Goal: Task Accomplishment & Management: Complete application form

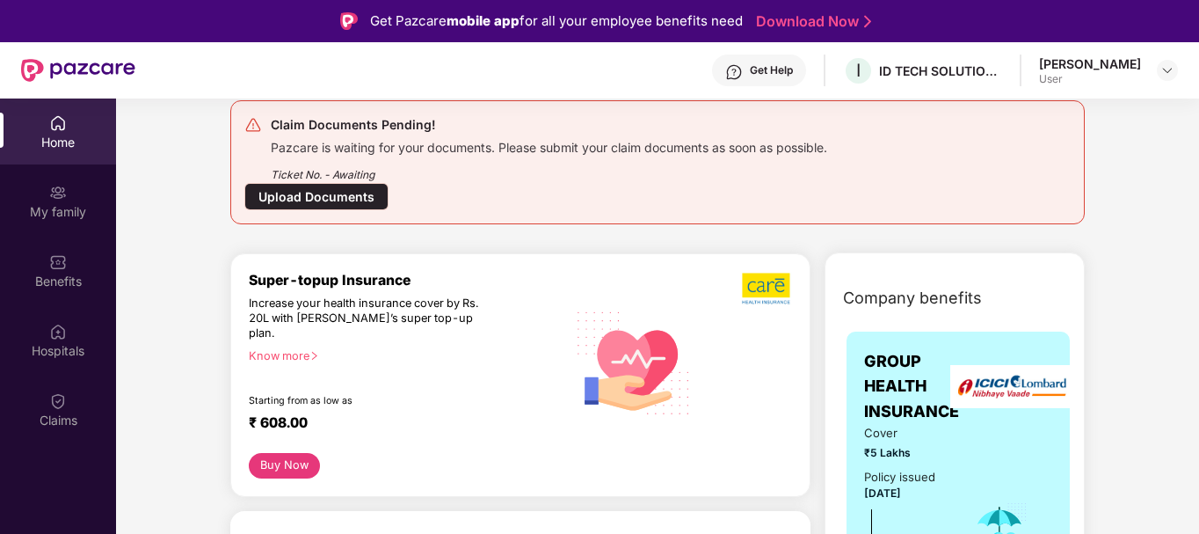
scroll to position [88, 0]
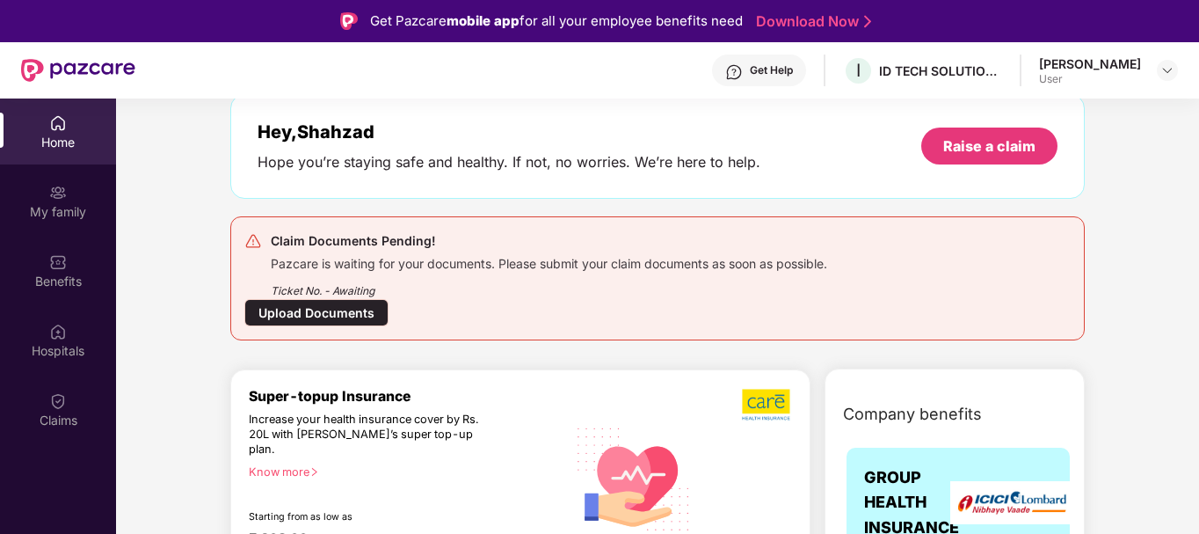
click at [306, 323] on div "Upload Documents" at bounding box center [316, 312] width 144 height 27
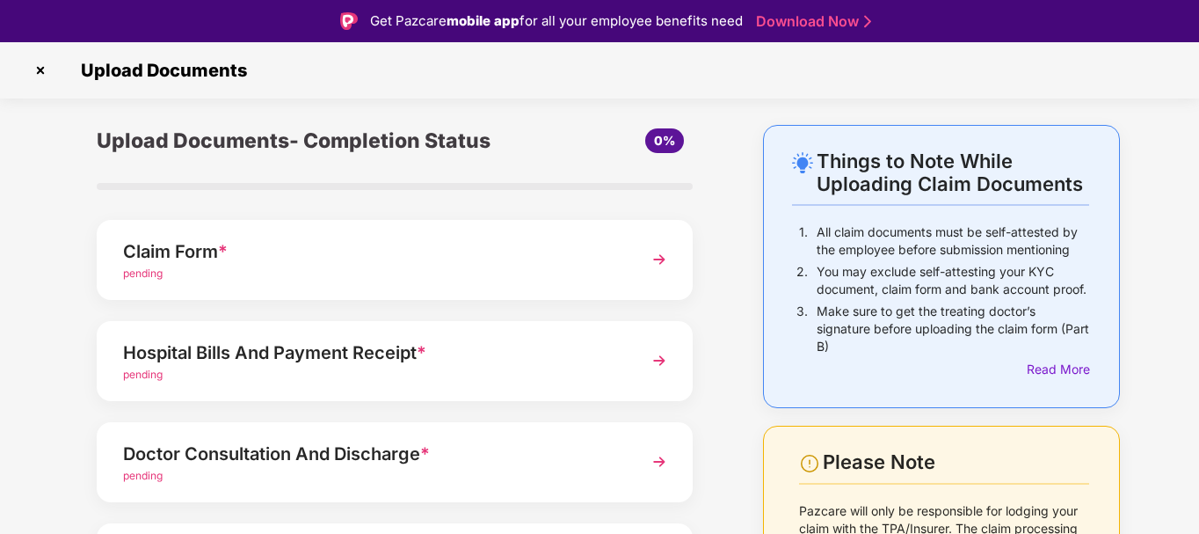
click at [656, 258] on img at bounding box center [659, 259] width 32 height 32
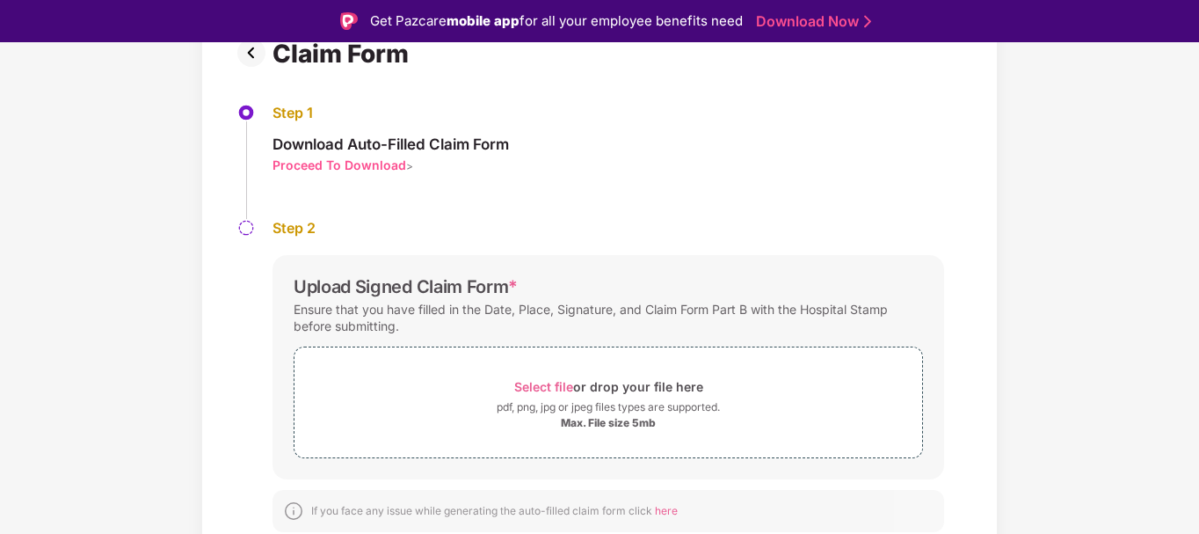
scroll to position [146, 0]
click at [553, 388] on span "Select file" at bounding box center [543, 385] width 59 height 15
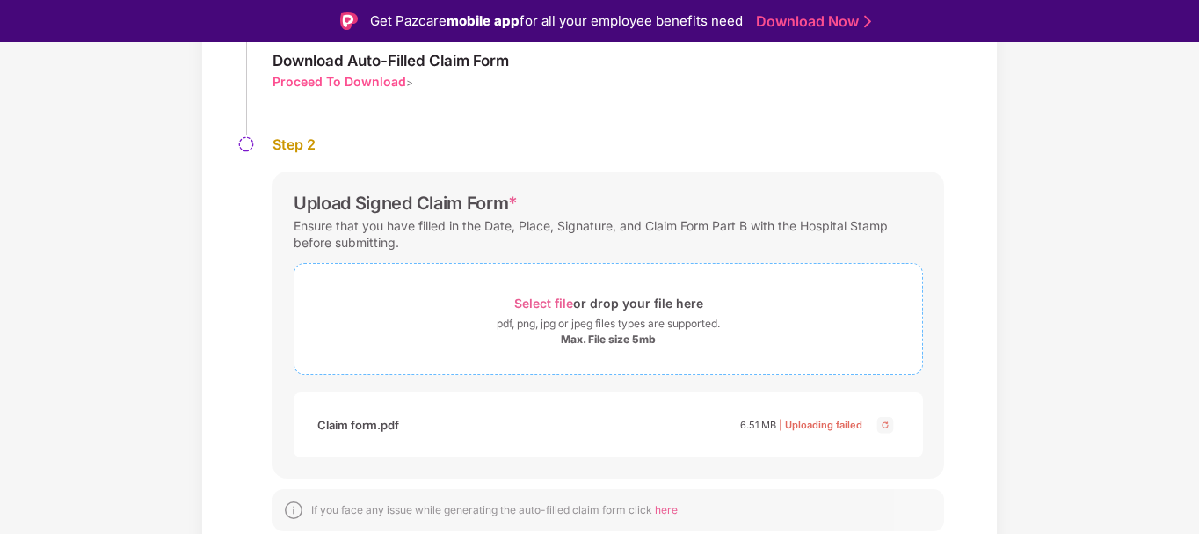
scroll to position [42, 0]
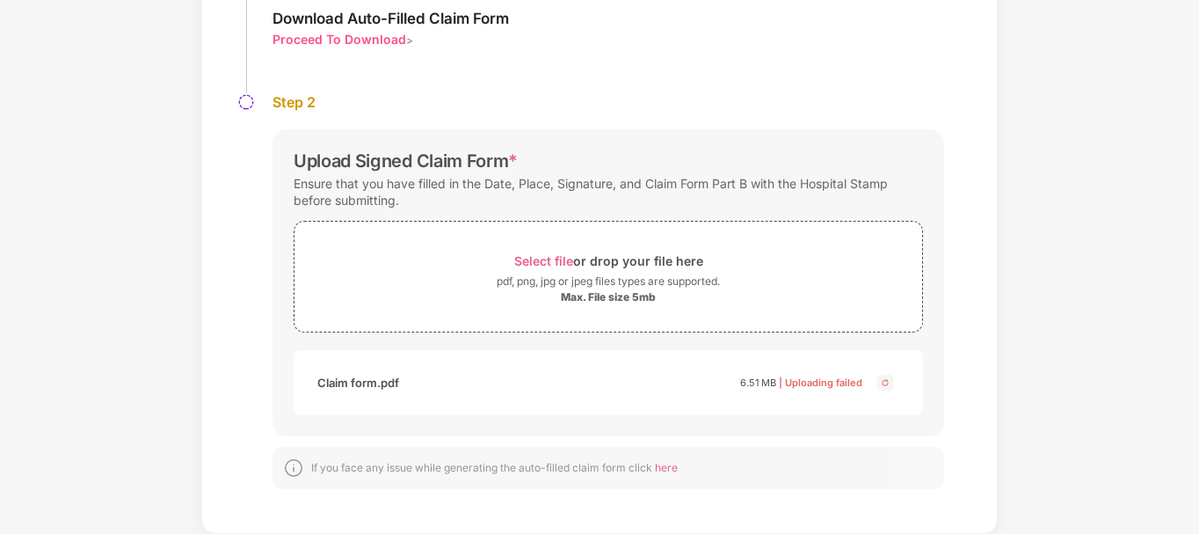
click at [885, 385] on img at bounding box center [885, 382] width 21 height 21
click at [548, 260] on span "Select file" at bounding box center [543, 260] width 59 height 15
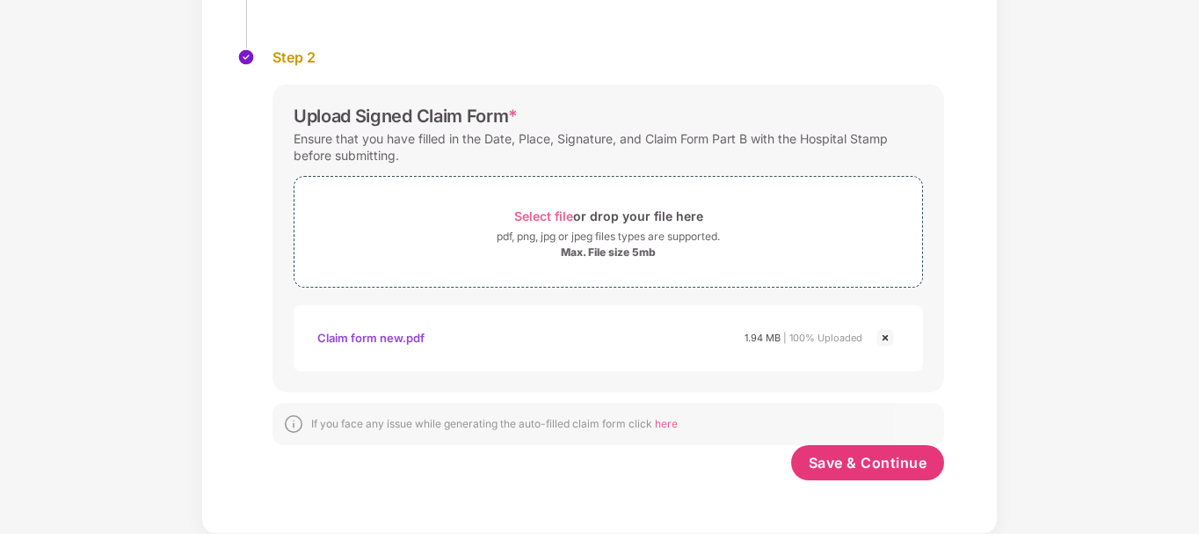
scroll to position [273, 0]
click at [853, 465] on span "Save & Continue" at bounding box center [868, 462] width 119 height 19
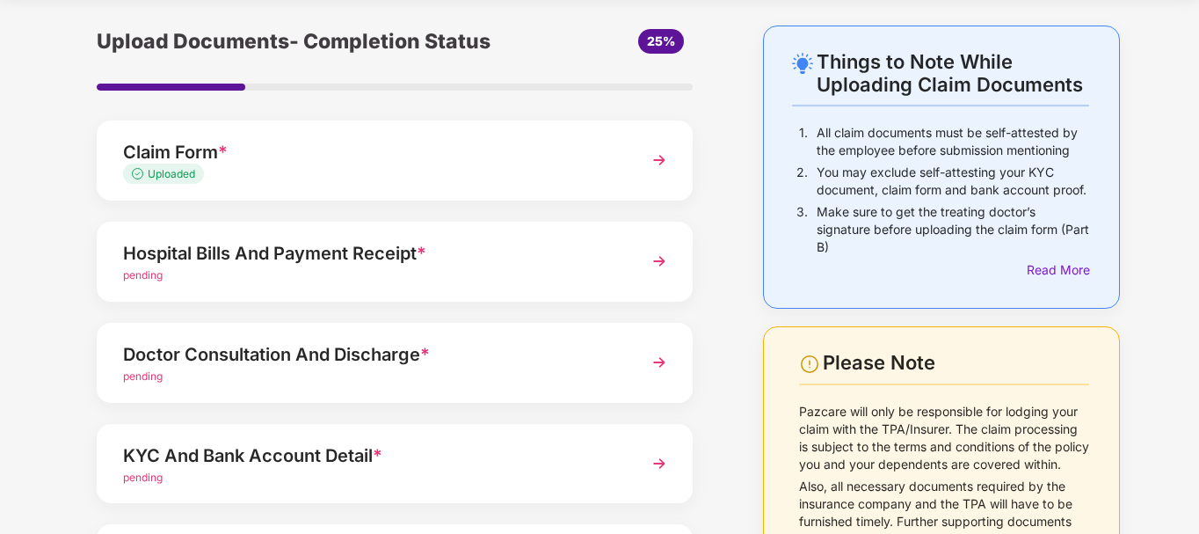
scroll to position [88, 0]
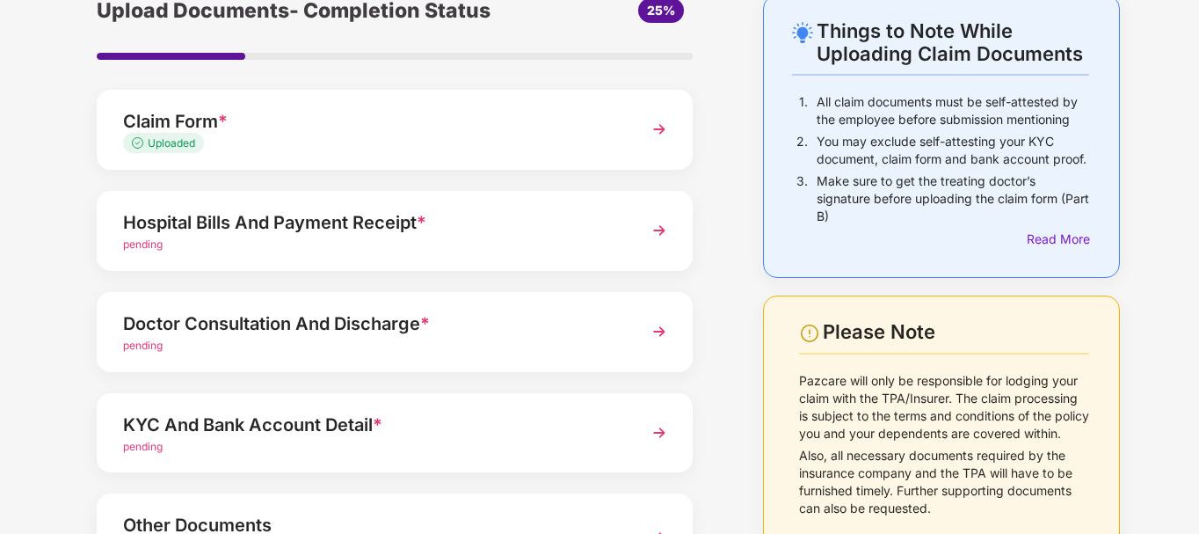
click at [637, 222] on div "Hospital Bills And Payment Receipt * pending" at bounding box center [395, 231] width 596 height 80
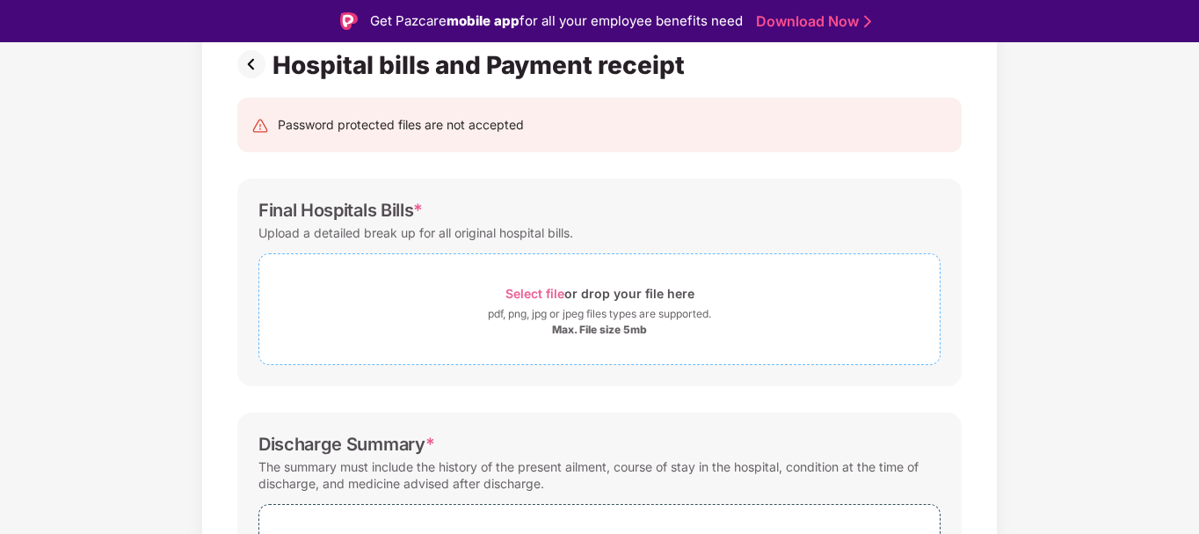
scroll to position [88, 0]
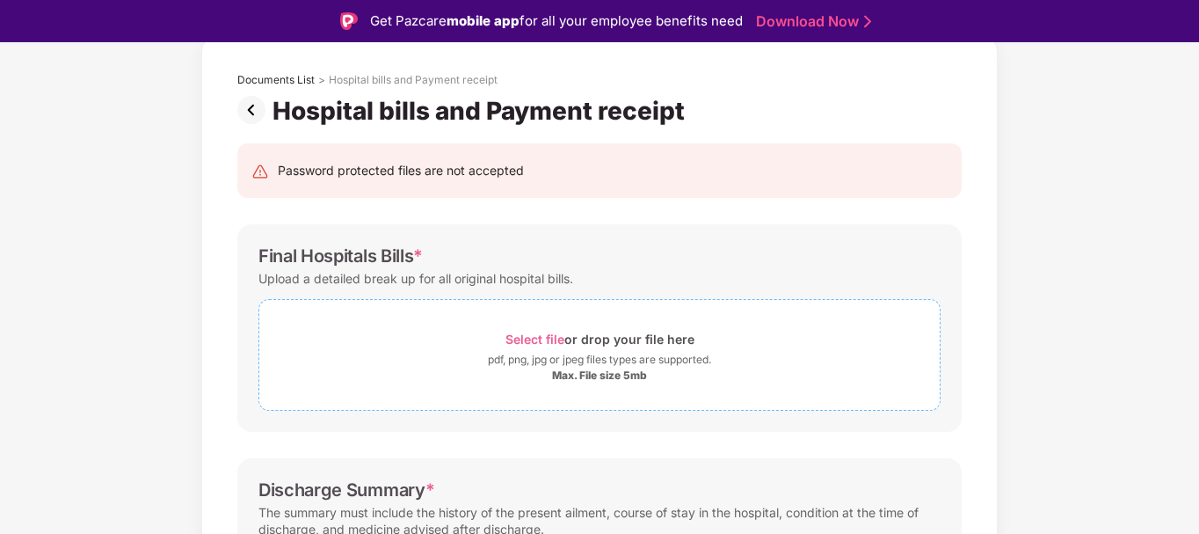
click at [534, 339] on span "Select file" at bounding box center [534, 338] width 59 height 15
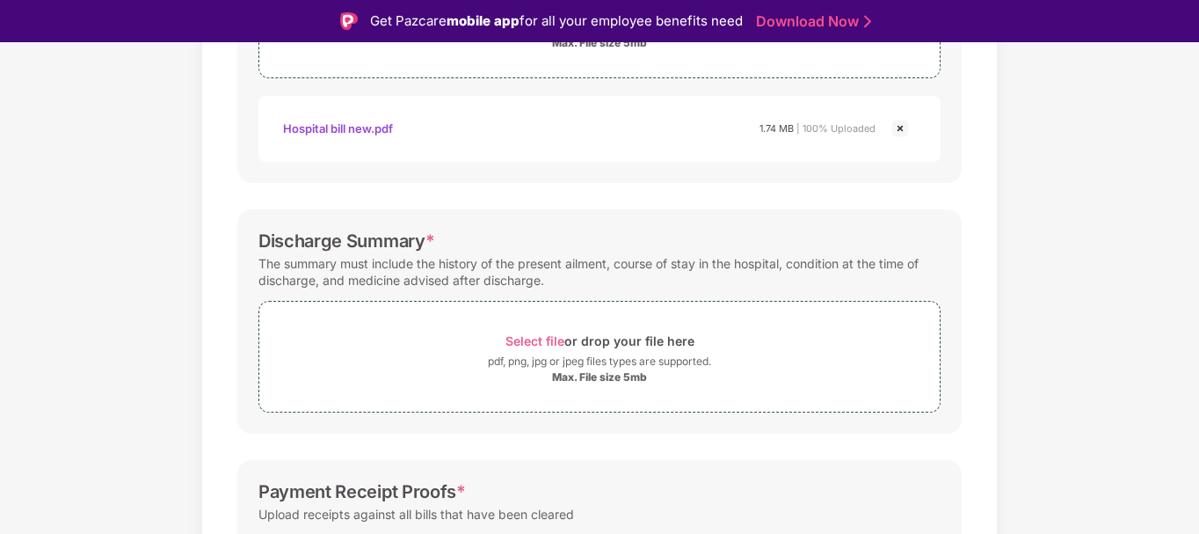
scroll to position [439, 0]
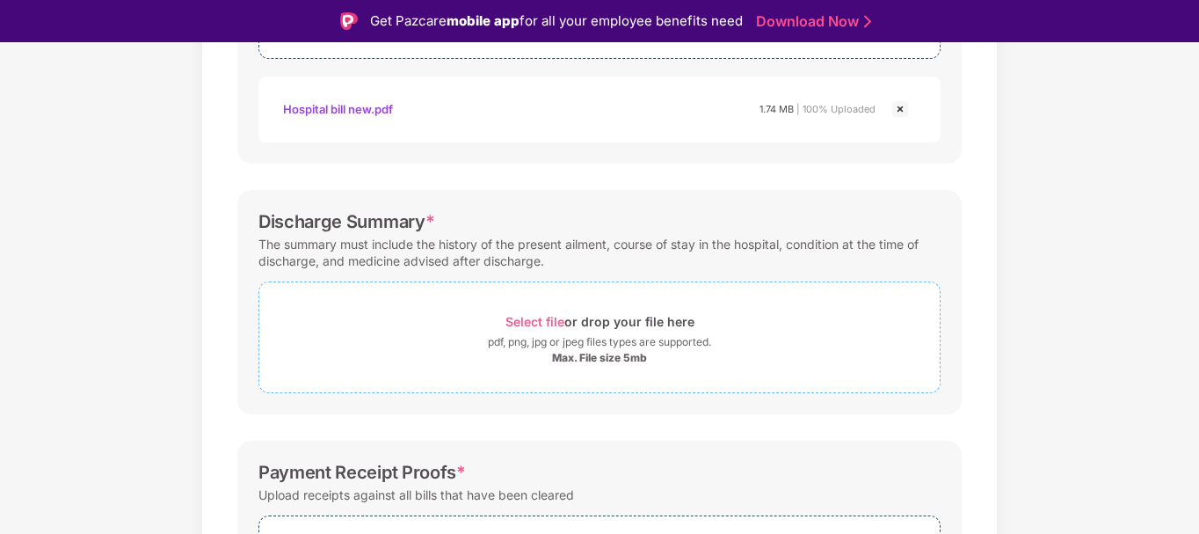
click at [549, 320] on span "Select file" at bounding box center [534, 321] width 59 height 15
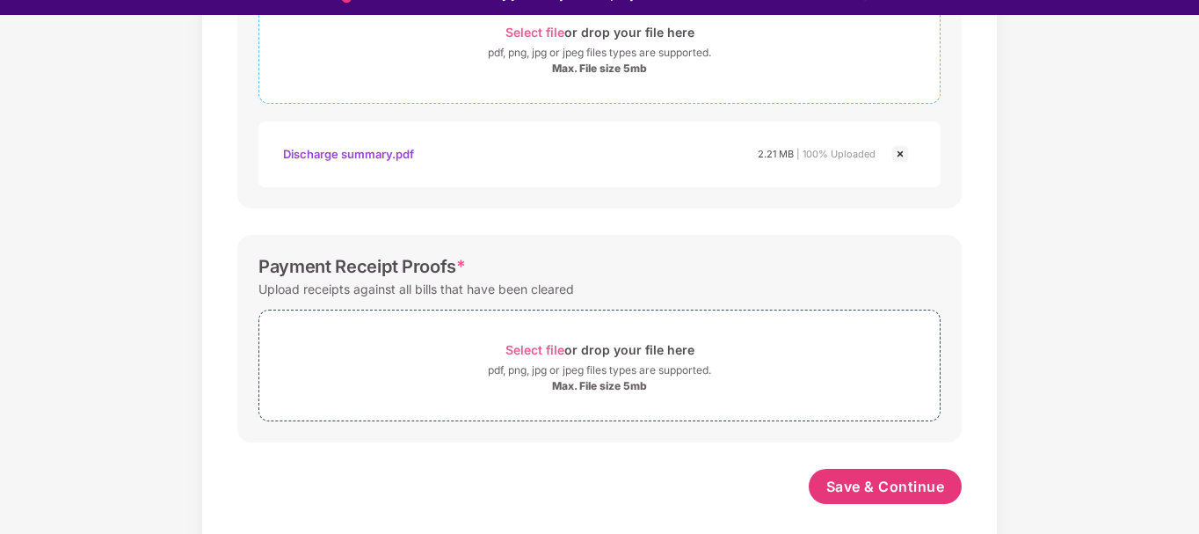
scroll to position [42, 0]
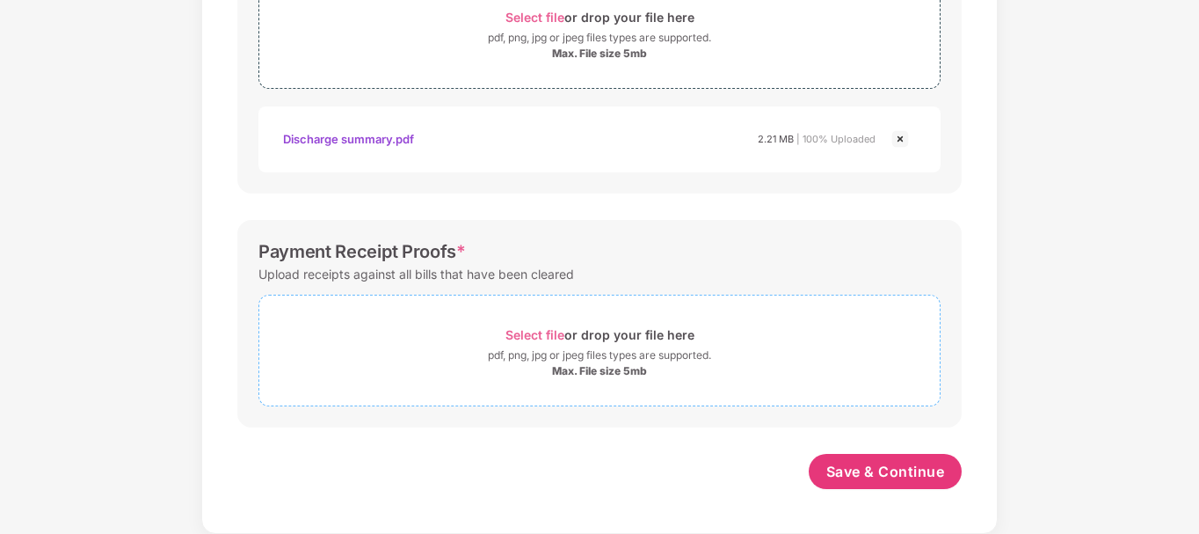
click at [541, 340] on span "Select file" at bounding box center [534, 334] width 59 height 15
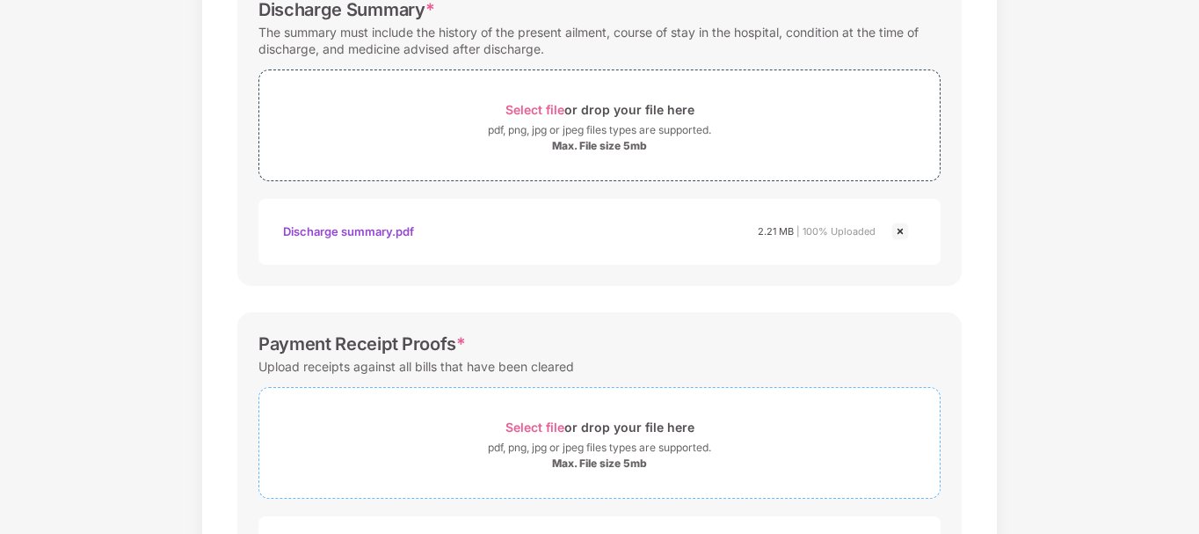
scroll to position [785, 0]
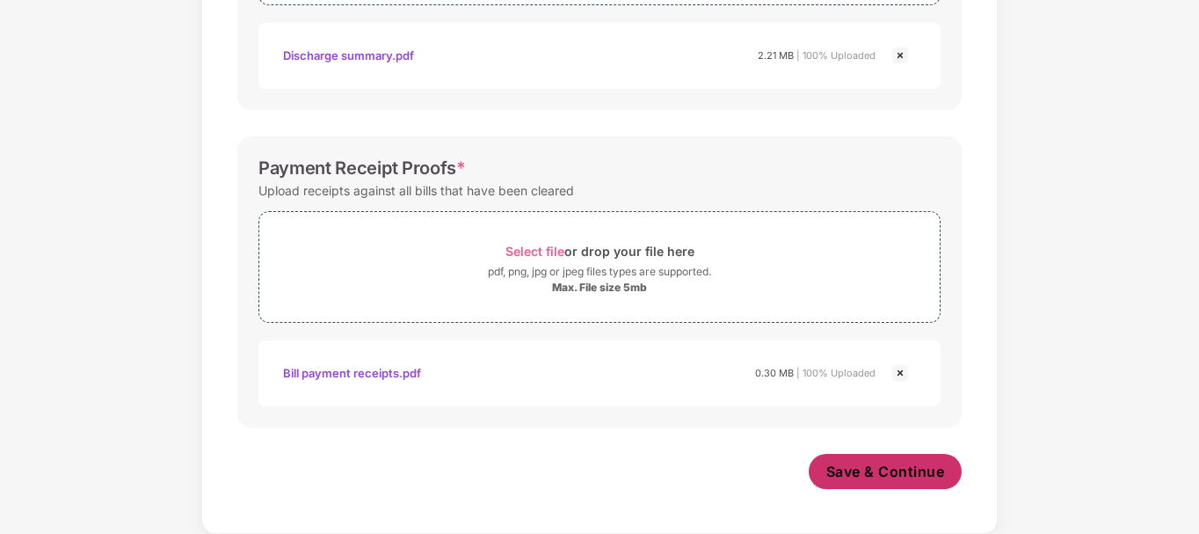
click at [891, 469] on span "Save & Continue" at bounding box center [885, 470] width 119 height 19
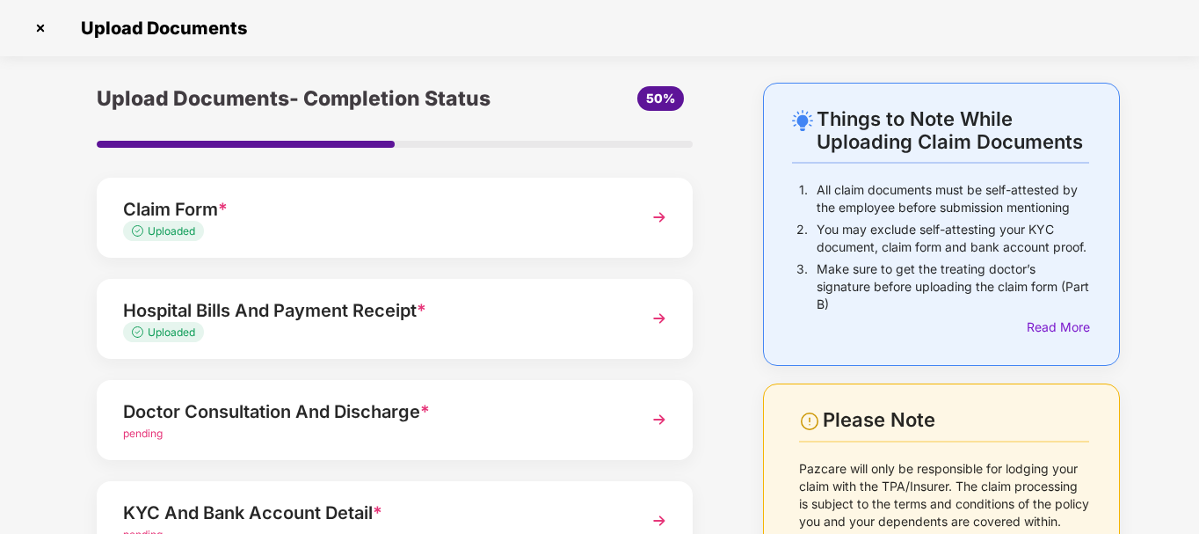
scroll to position [88, 0]
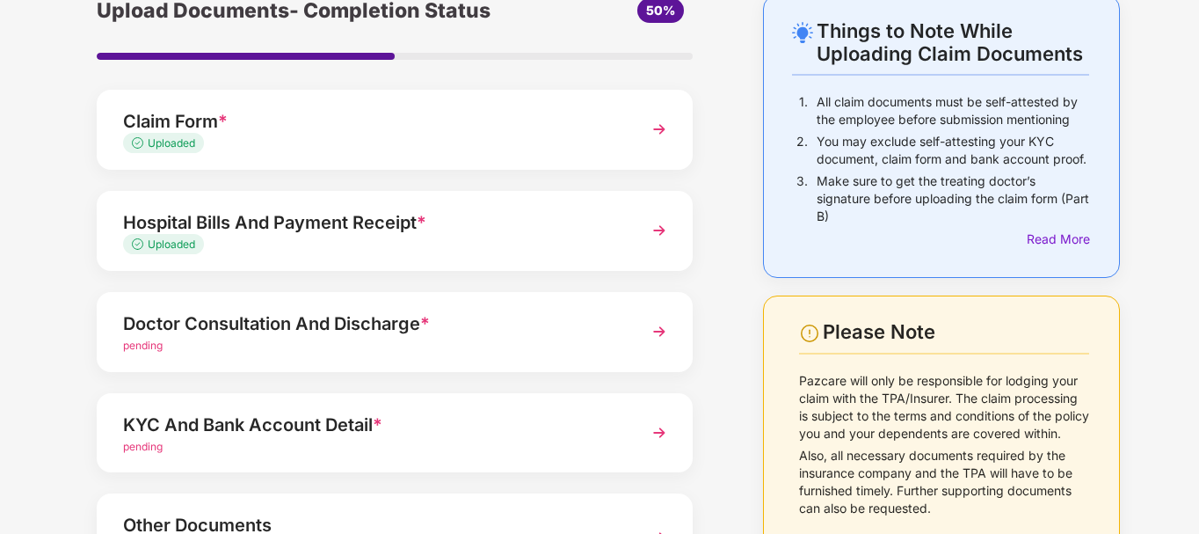
click at [653, 237] on img at bounding box center [659, 230] width 32 height 32
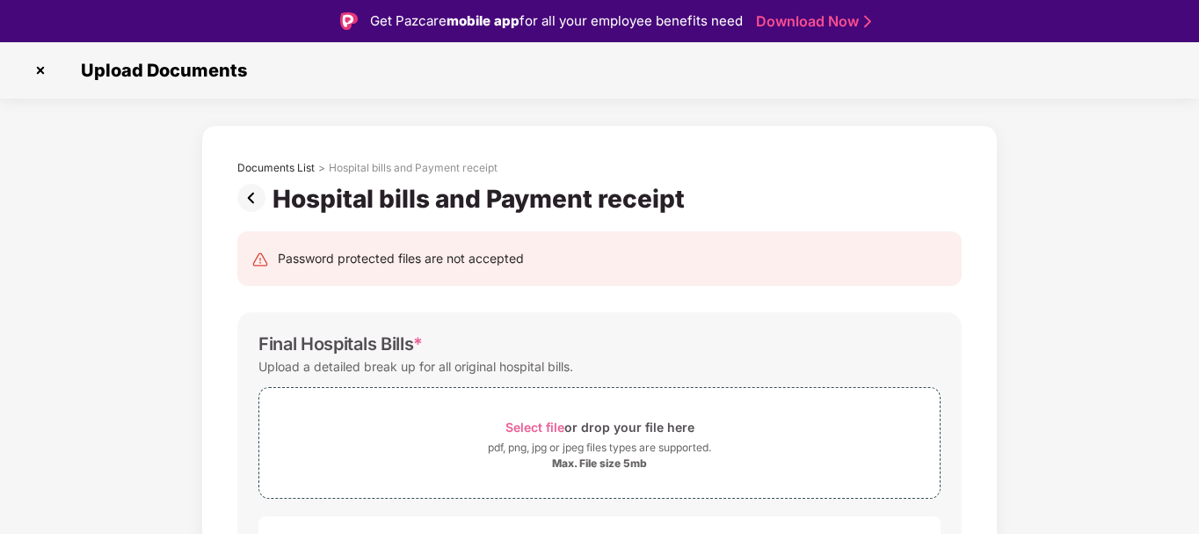
click at [255, 198] on img at bounding box center [254, 198] width 35 height 28
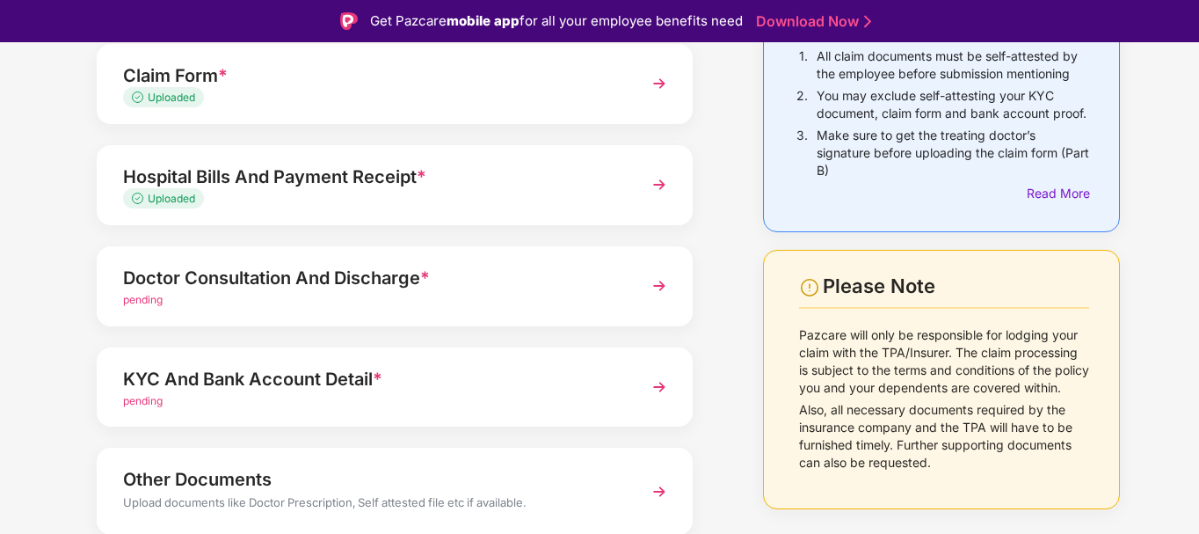
scroll to position [243, 0]
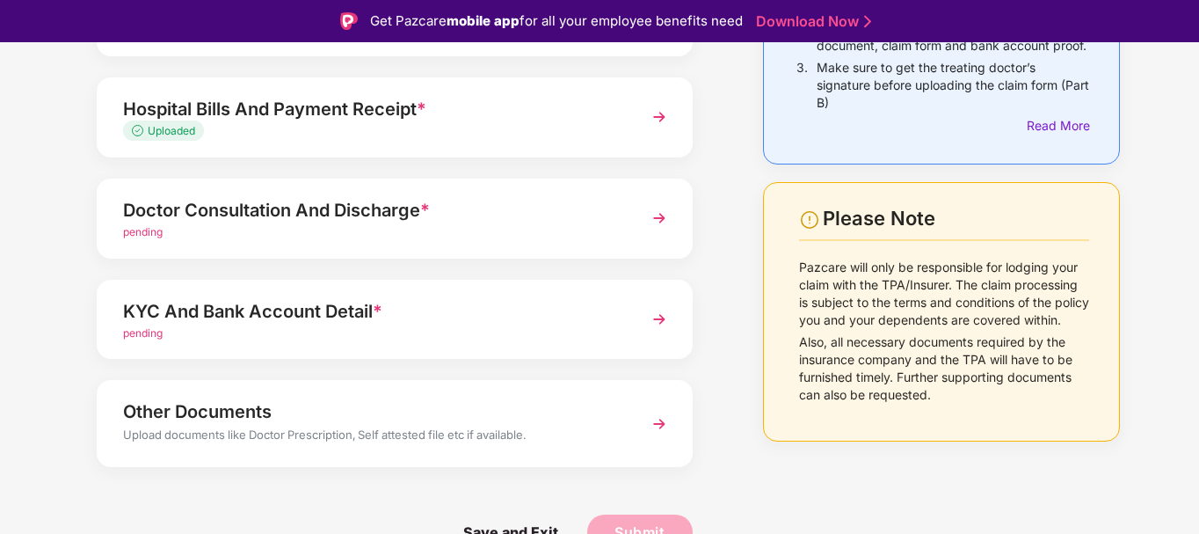
click at [651, 212] on img at bounding box center [659, 218] width 32 height 32
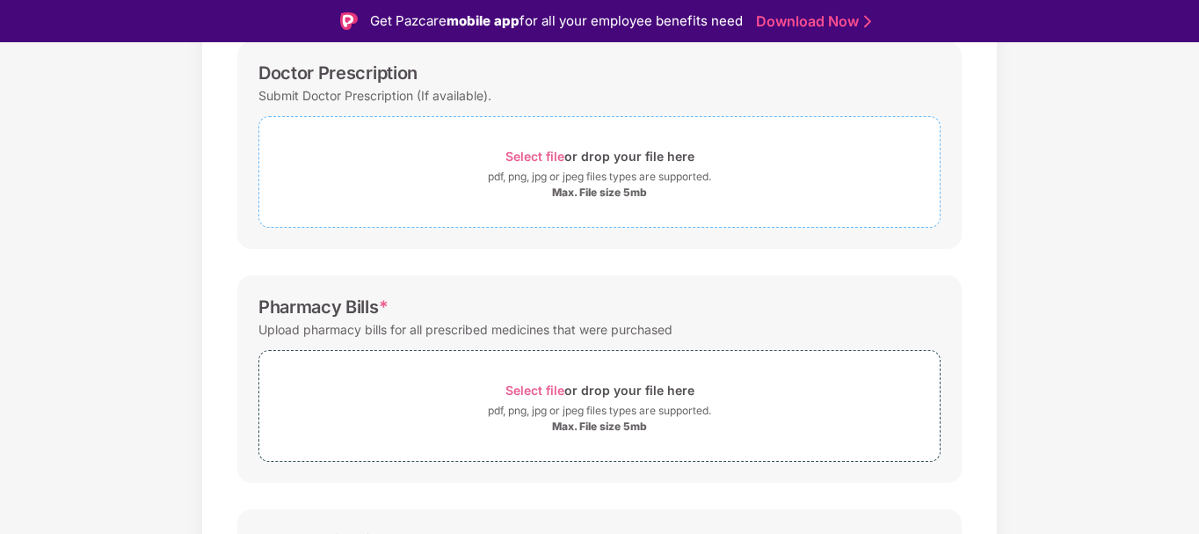
scroll to position [183, 0]
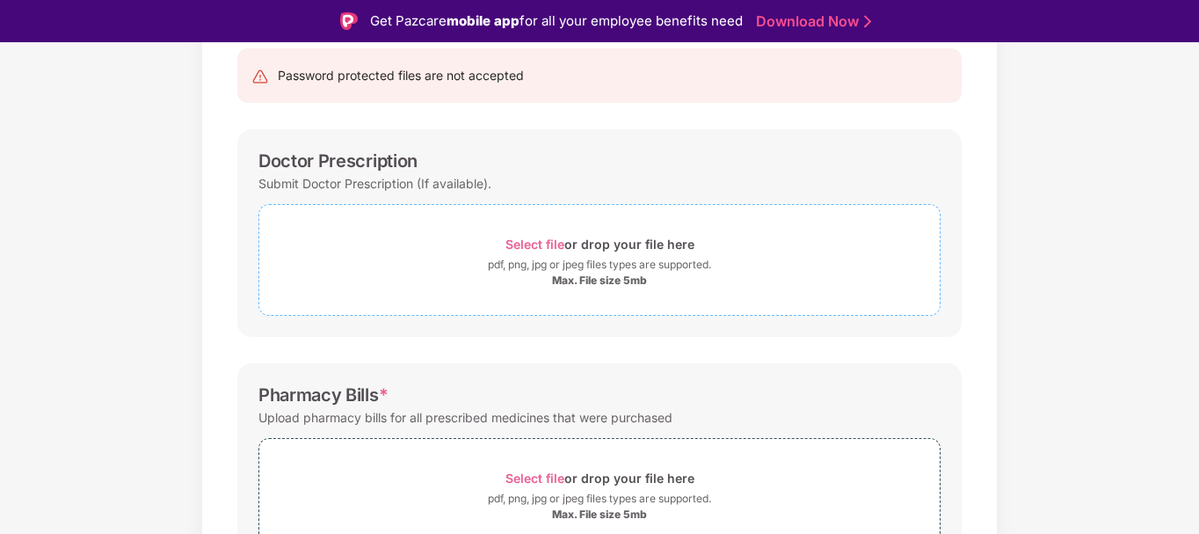
click at [537, 243] on span "Select file" at bounding box center [534, 243] width 59 height 15
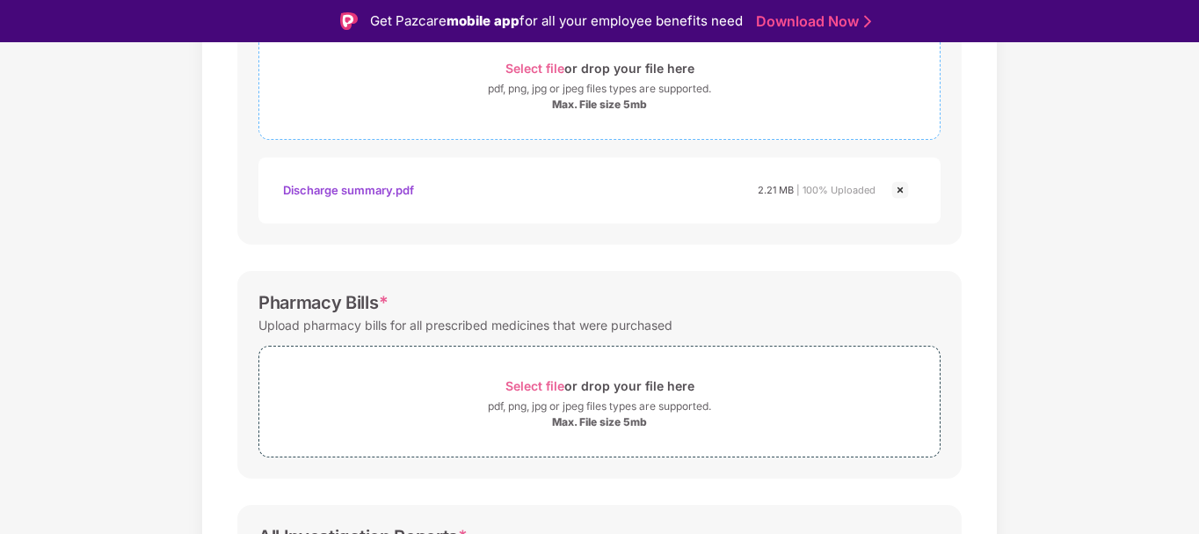
scroll to position [447, 0]
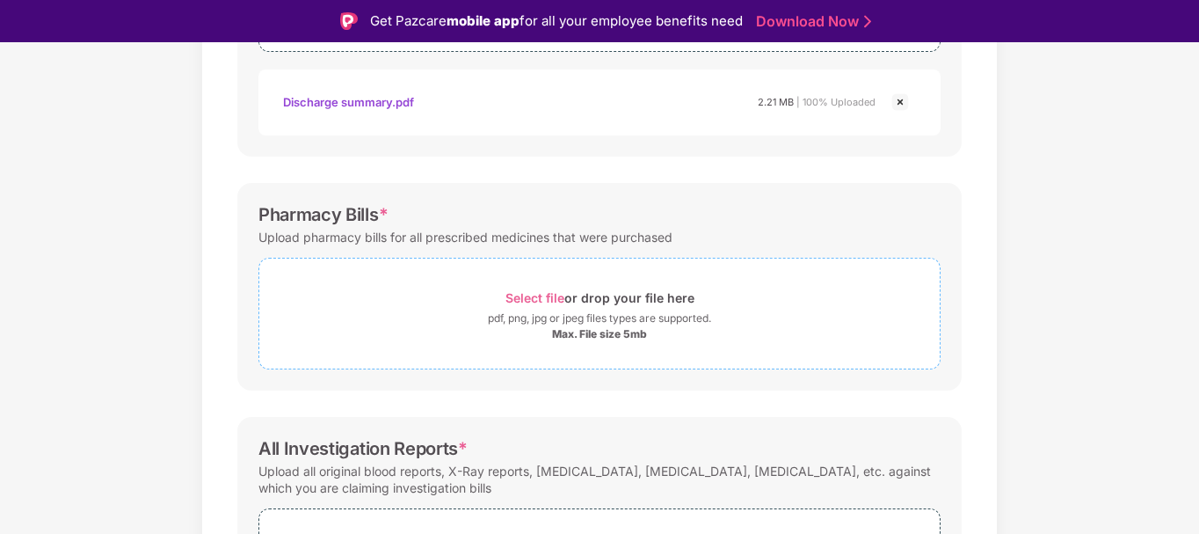
click at [534, 300] on span "Select file" at bounding box center [534, 297] width 59 height 15
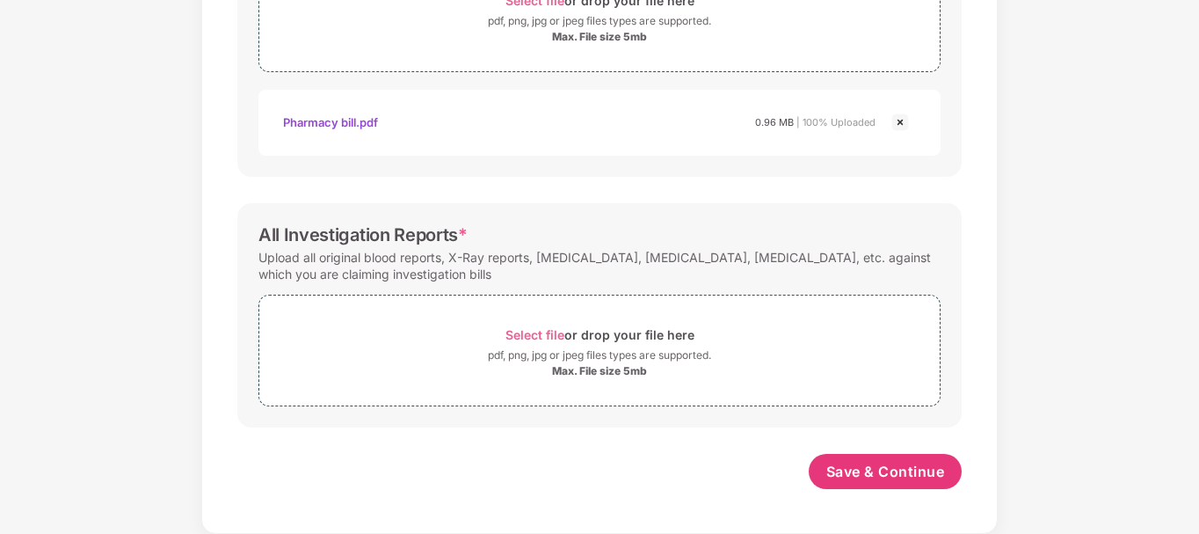
scroll to position [701, 0]
click at [875, 260] on div "Upload all original blood reports, X-Ray reports, [MEDICAL_DATA], [MEDICAL_DATA…" at bounding box center [599, 265] width 682 height 40
drag, startPoint x: 298, startPoint y: 282, endPoint x: 341, endPoint y: 281, distance: 43.1
click at [341, 281] on div "Upload all original blood reports, X-Ray reports, [MEDICAL_DATA], [MEDICAL_DATA…" at bounding box center [599, 265] width 682 height 40
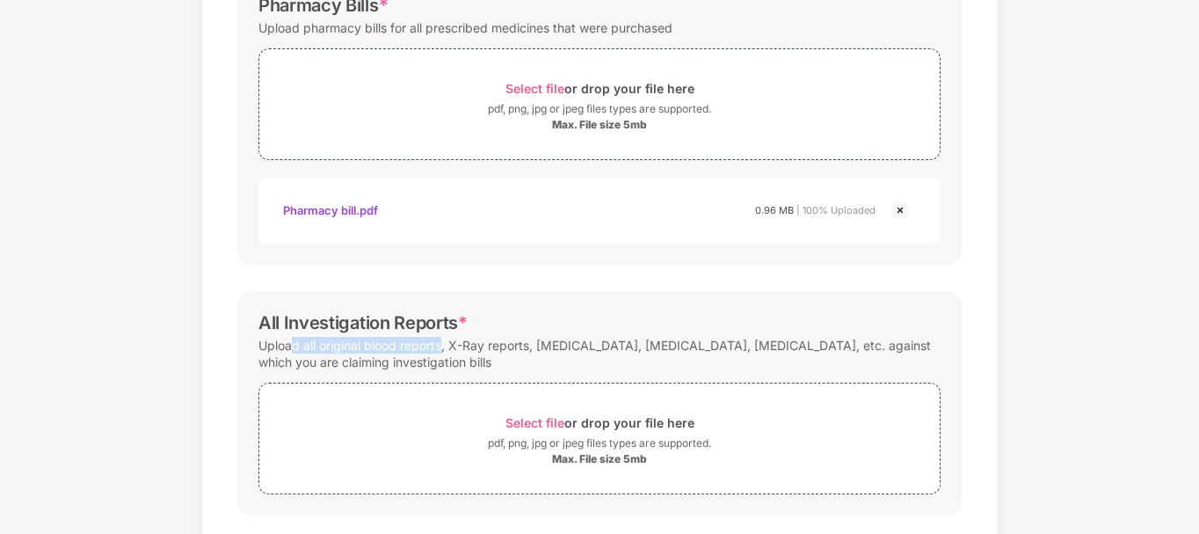
drag, startPoint x: 293, startPoint y: 343, endPoint x: 440, endPoint y: 339, distance: 147.7
click at [440, 339] on div "Upload all original blood reports, X-Ray reports, [MEDICAL_DATA], [MEDICAL_DATA…" at bounding box center [599, 353] width 682 height 40
click at [464, 345] on div "Upload all original blood reports, X-Ray reports, [MEDICAL_DATA], [MEDICAL_DATA…" at bounding box center [599, 353] width 682 height 40
click at [599, 319] on div "All Investigation Reports *" at bounding box center [599, 322] width 682 height 21
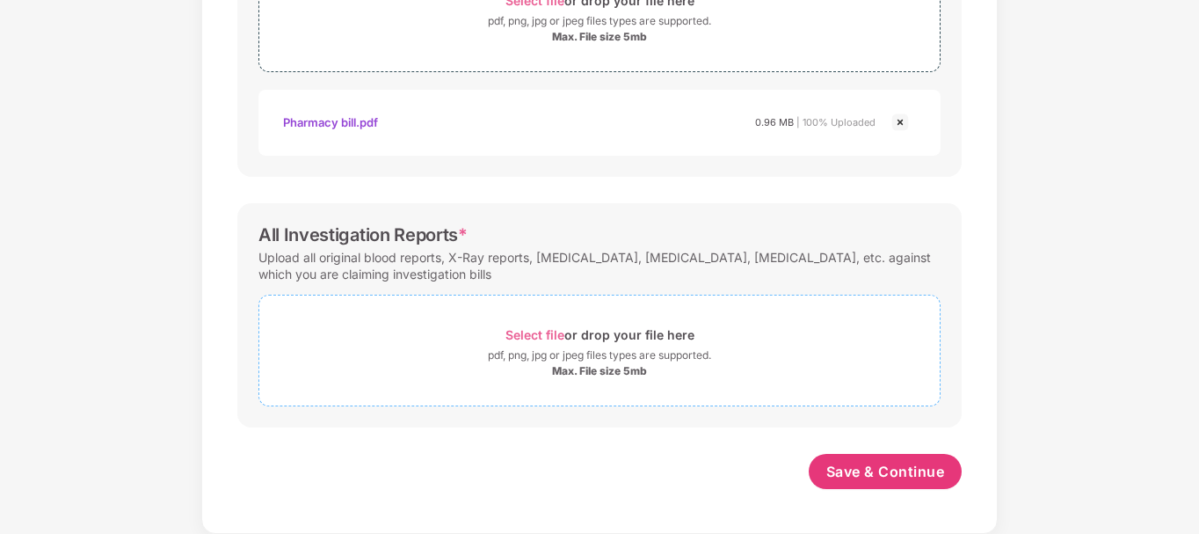
click at [536, 329] on span "Select file" at bounding box center [534, 334] width 59 height 15
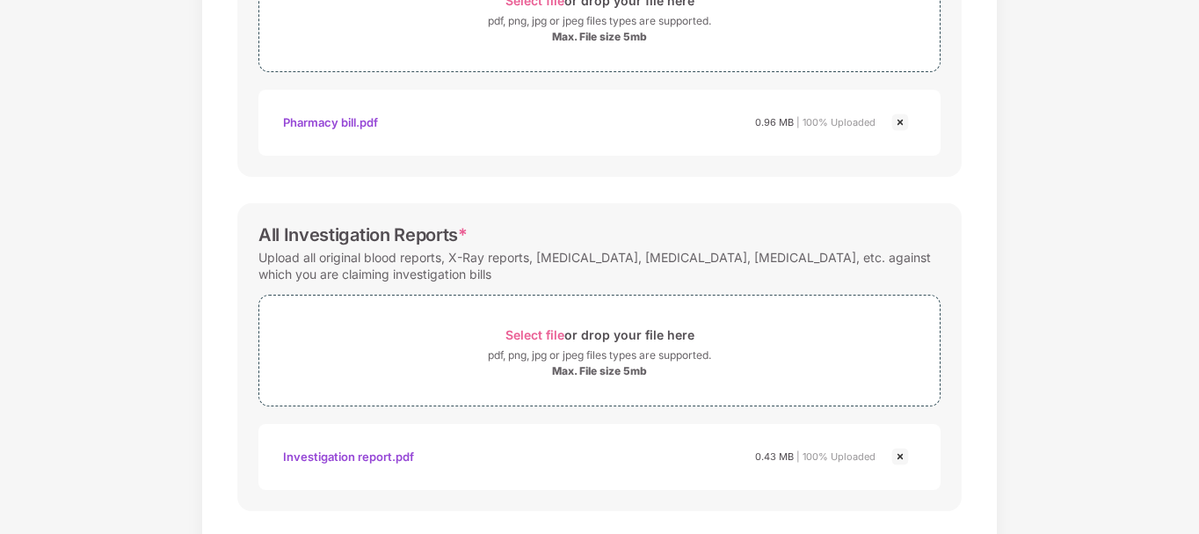
scroll to position [785, 0]
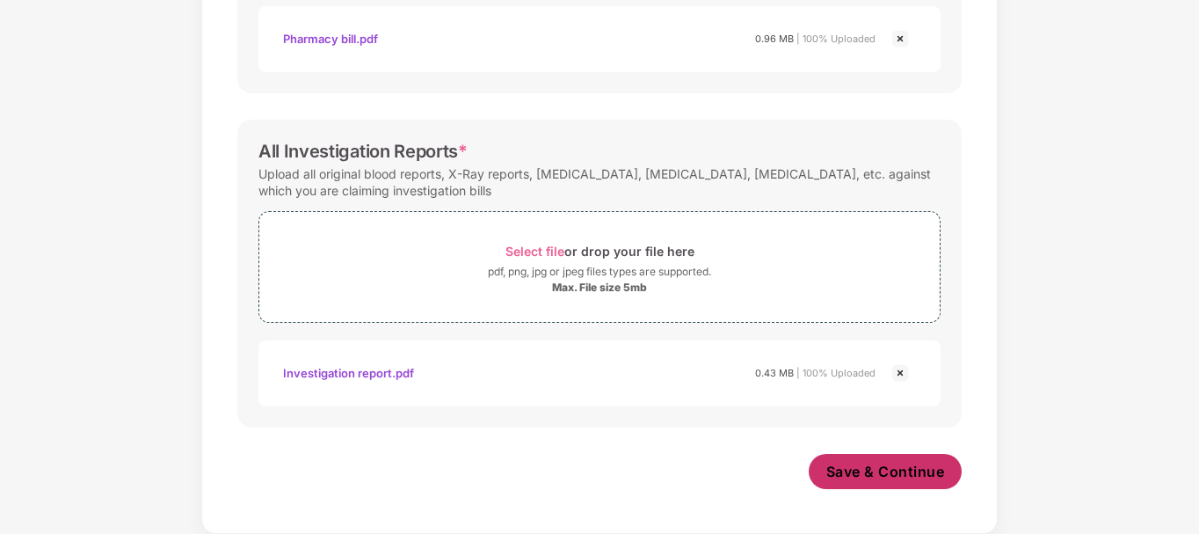
click at [878, 476] on span "Save & Continue" at bounding box center [885, 470] width 119 height 19
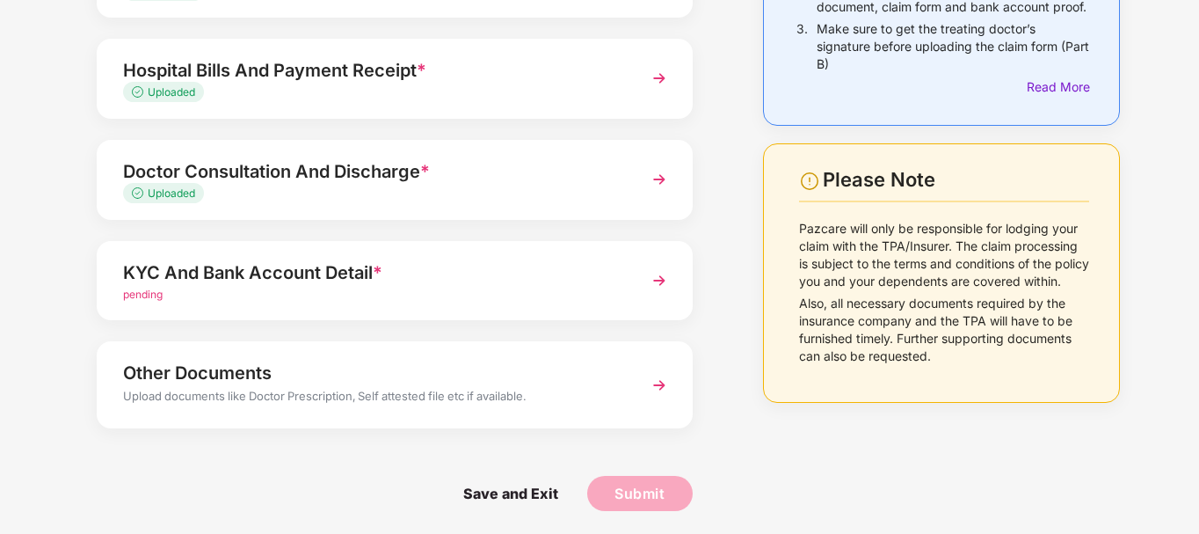
scroll to position [243, 0]
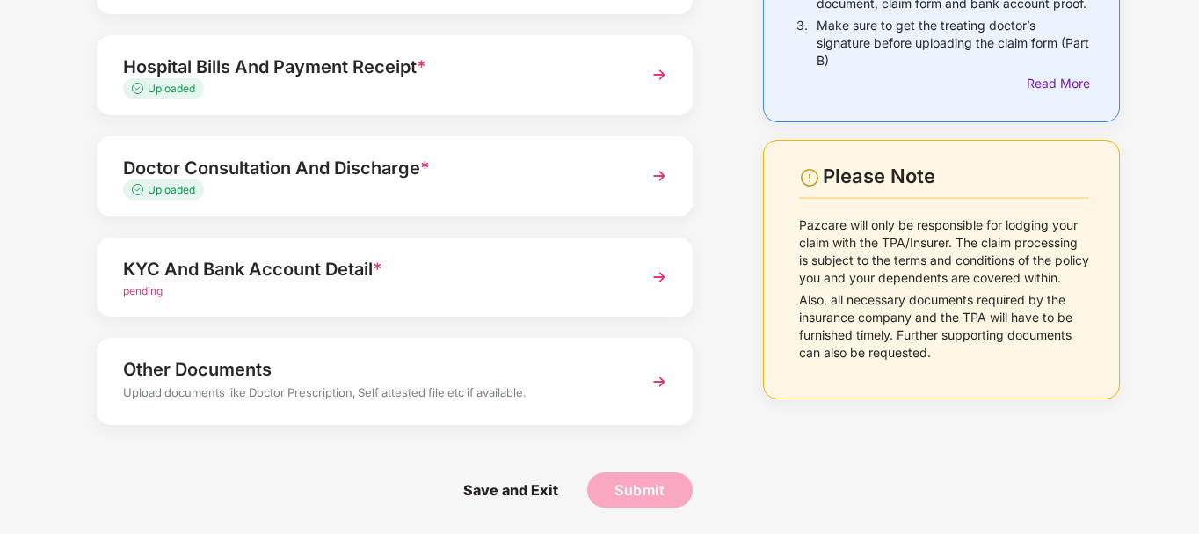
click at [627, 282] on div "KYC And Bank Account Detail * pending" at bounding box center [395, 277] width 596 height 80
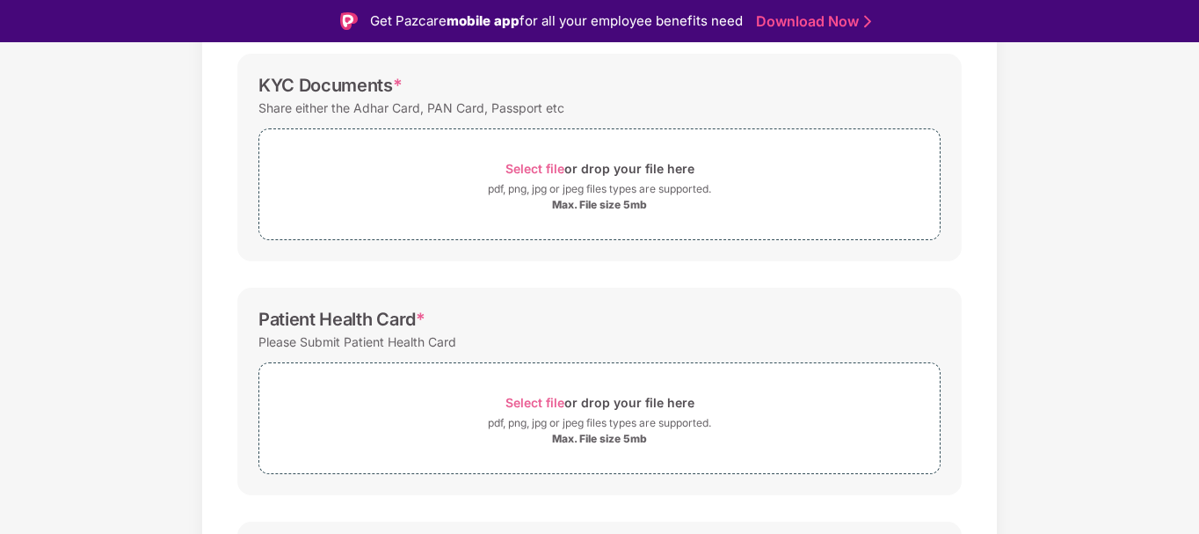
scroll to position [166, 0]
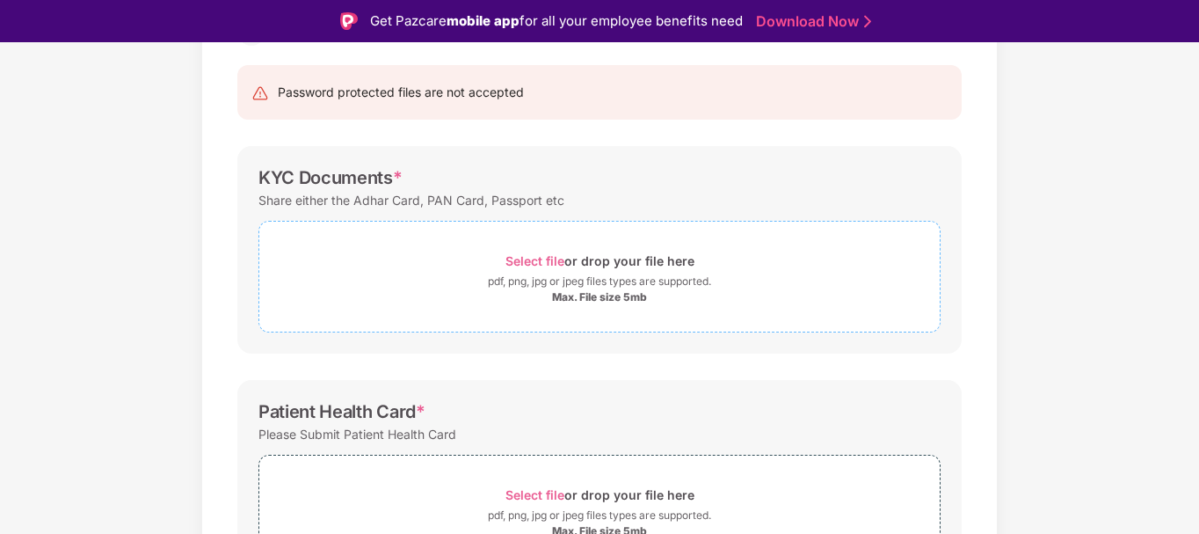
click at [540, 257] on span "Select file" at bounding box center [534, 260] width 59 height 15
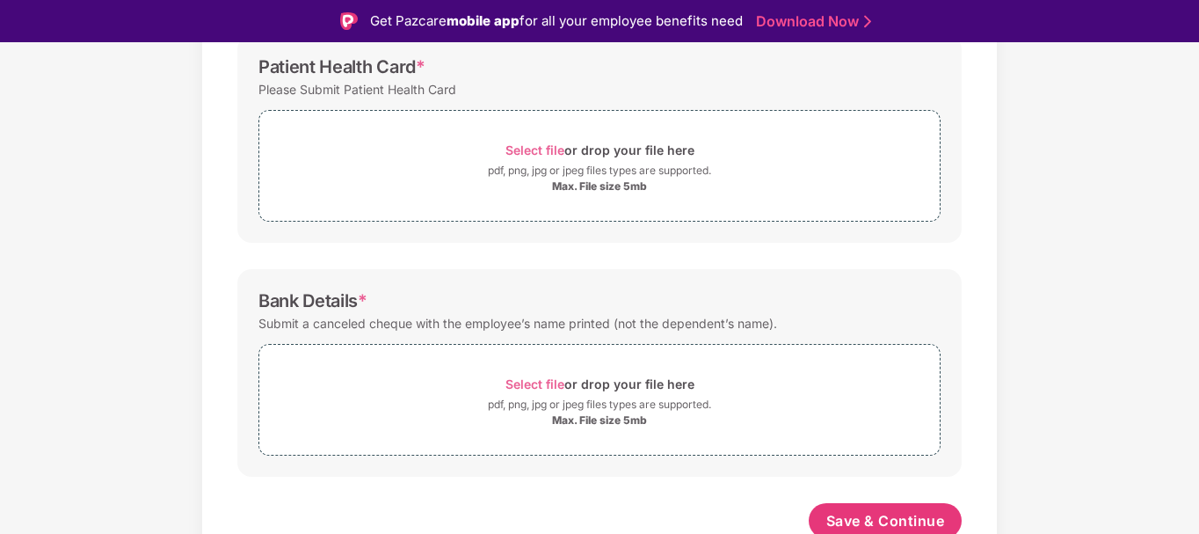
scroll to position [601, 0]
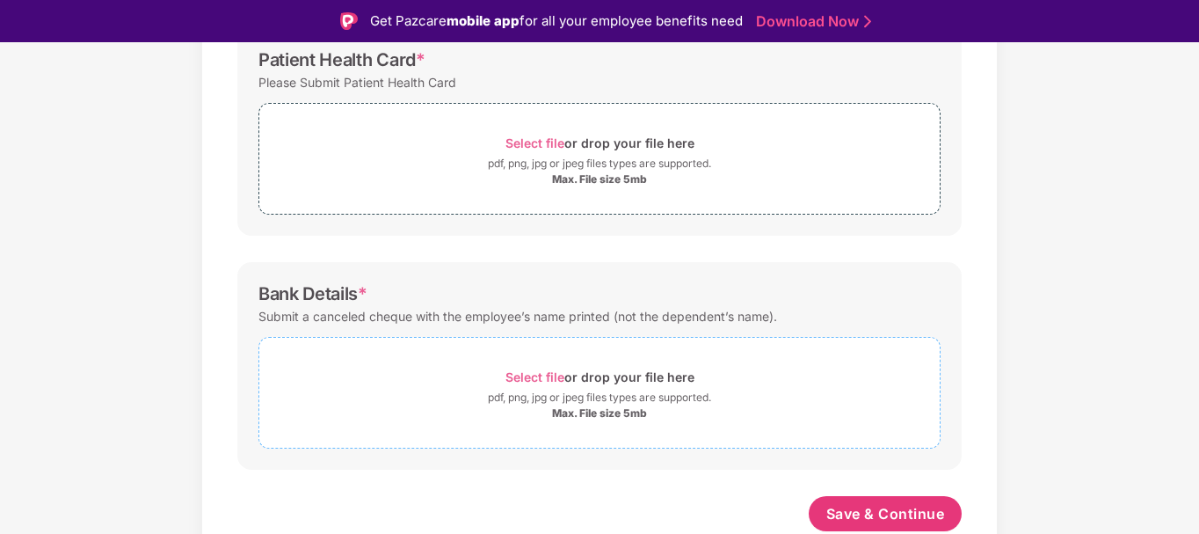
click at [541, 379] on span "Select file" at bounding box center [534, 376] width 59 height 15
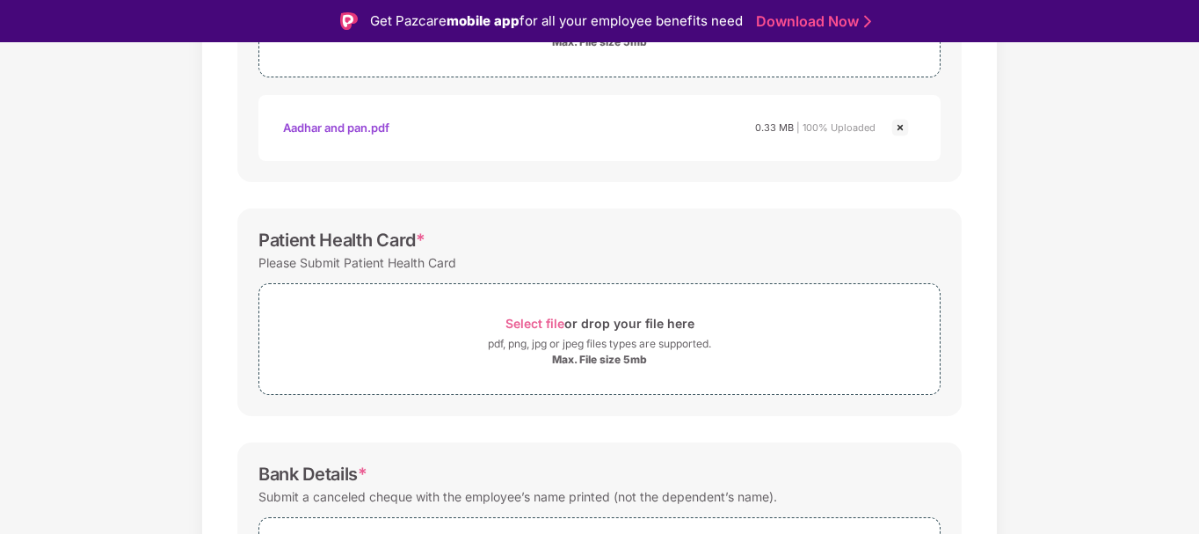
scroll to position [333, 0]
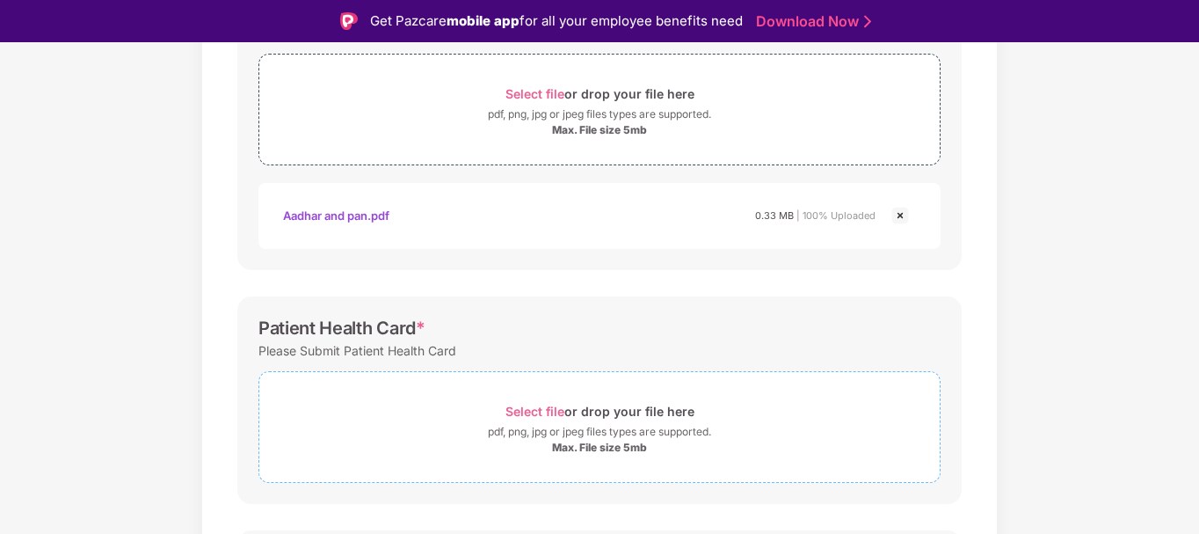
click at [536, 409] on span "Select file" at bounding box center [534, 410] width 59 height 15
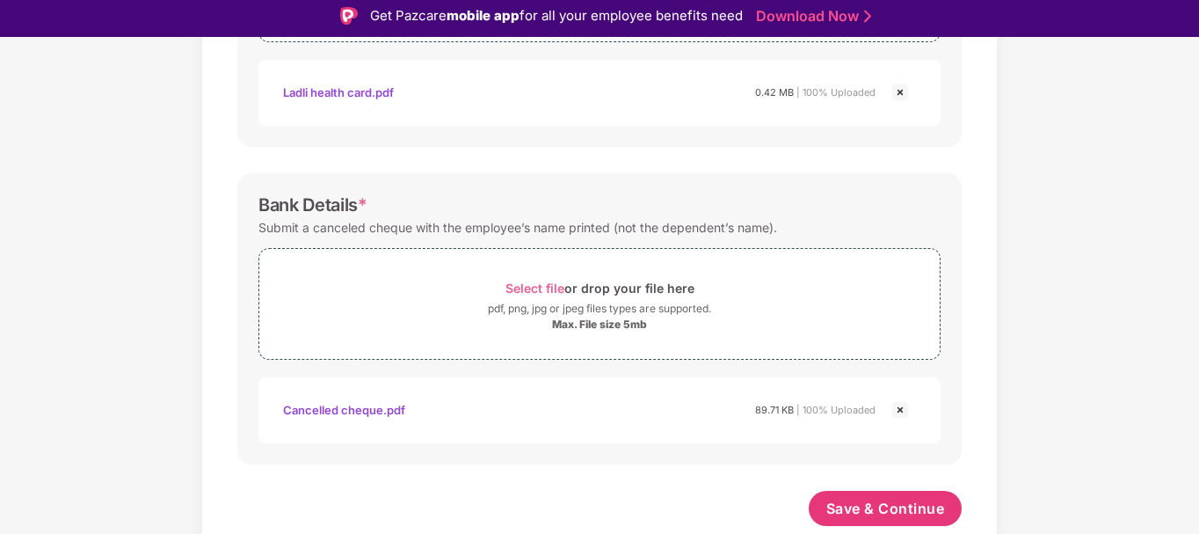
scroll to position [42, 0]
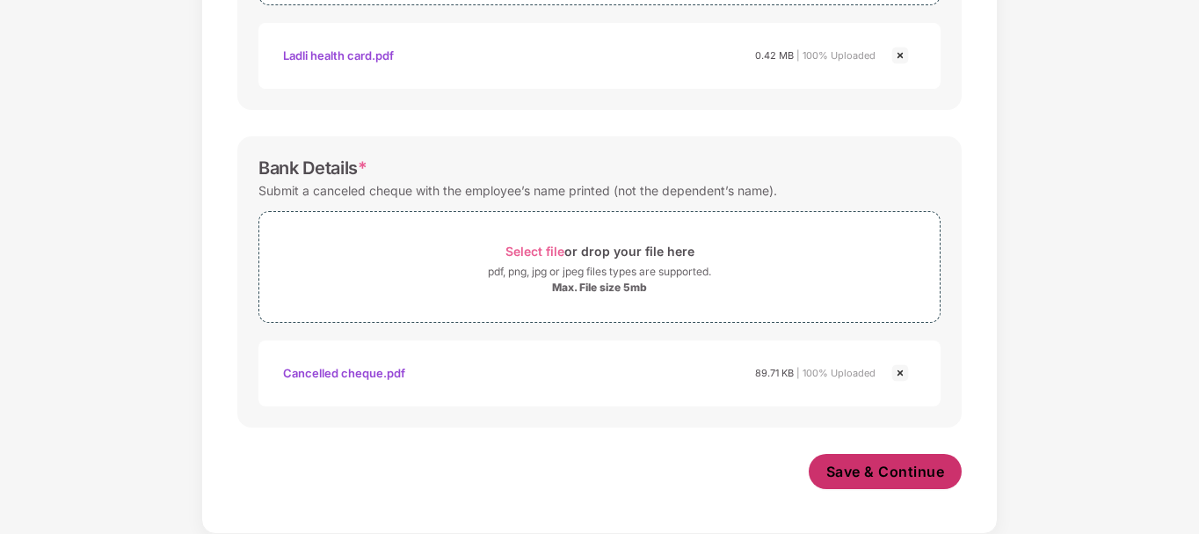
click at [861, 465] on span "Save & Continue" at bounding box center [885, 470] width 119 height 19
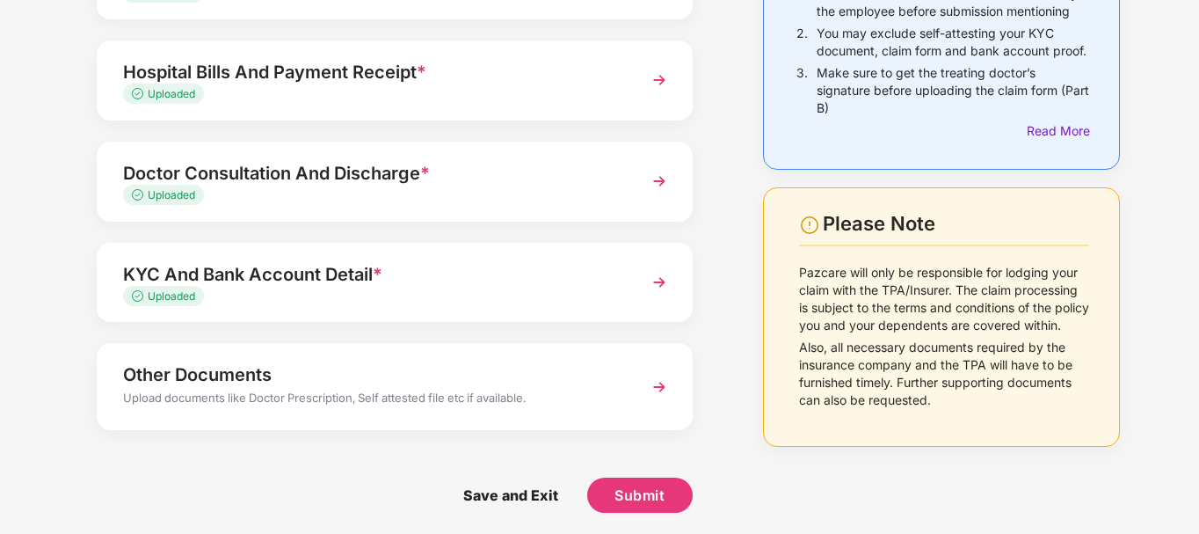
scroll to position [201, 0]
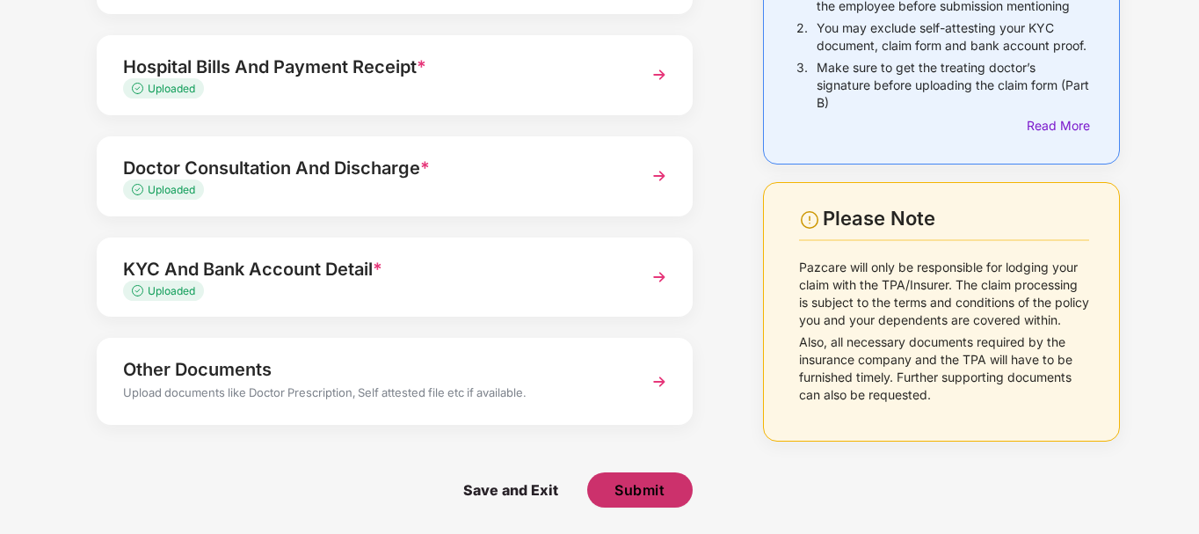
click at [637, 493] on span "Submit" at bounding box center [639, 489] width 50 height 19
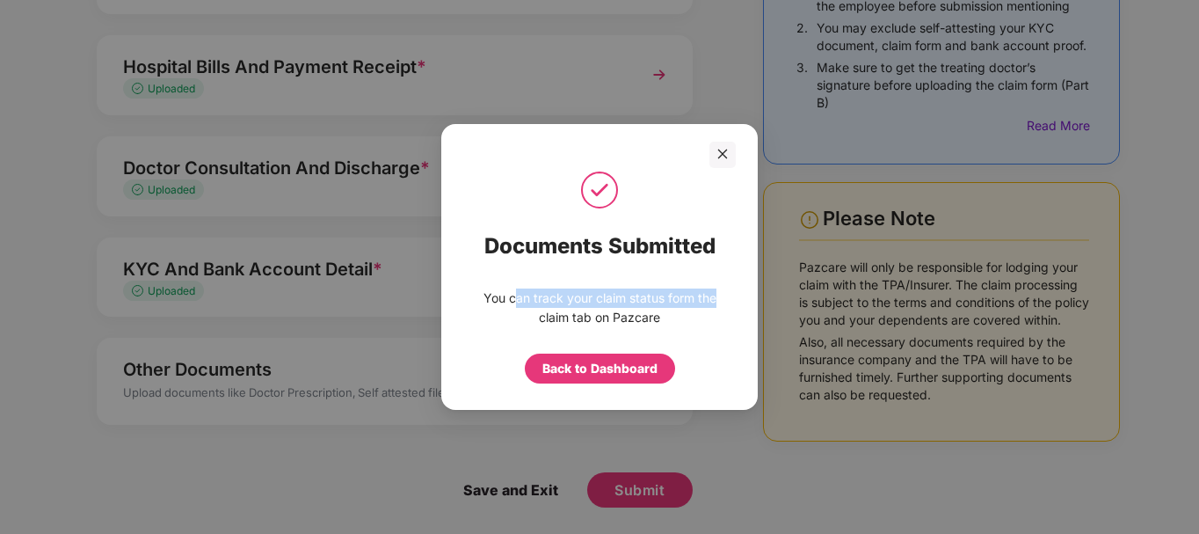
drag, startPoint x: 526, startPoint y: 299, endPoint x: 719, endPoint y: 305, distance: 193.5
click at [719, 305] on p "You can track your claim status form the claim tab on Pazcare" at bounding box center [599, 307] width 246 height 39
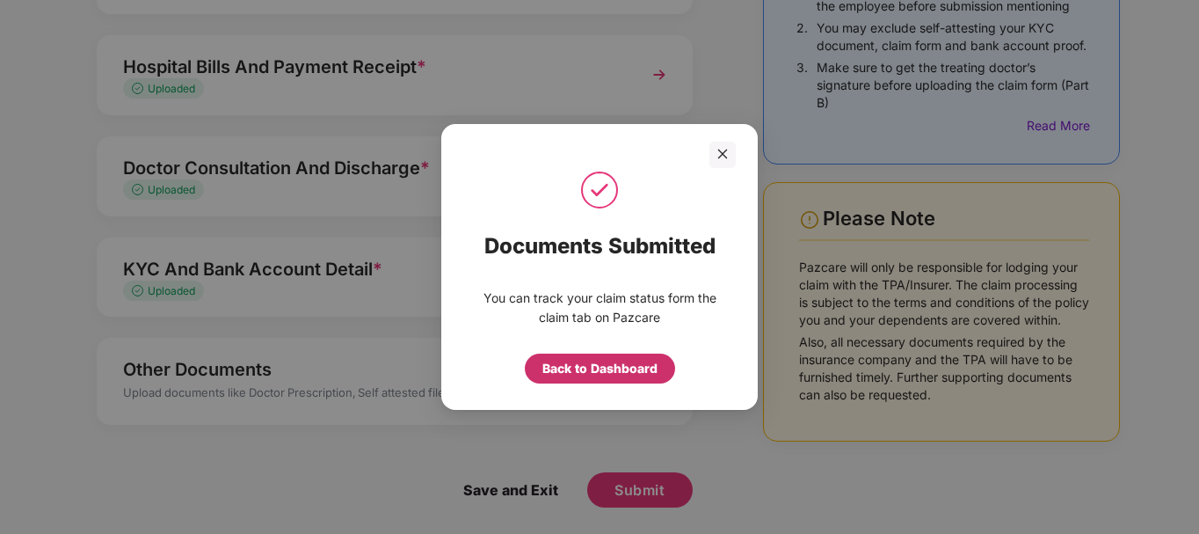
click at [618, 371] on div "Back to Dashboard" at bounding box center [599, 368] width 115 height 19
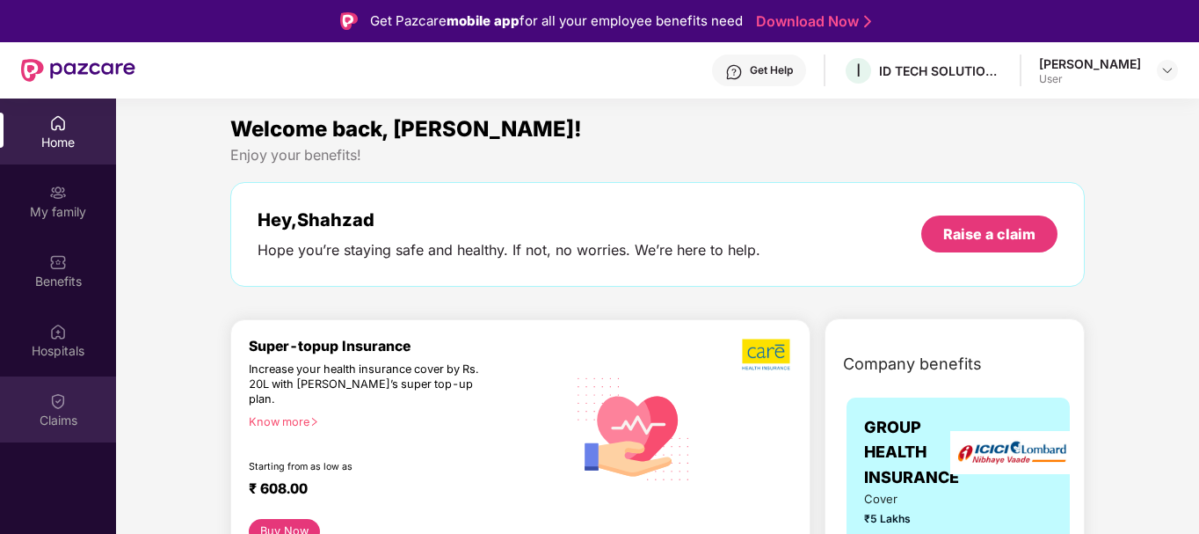
click at [69, 403] on div "Claims" at bounding box center [58, 409] width 116 height 66
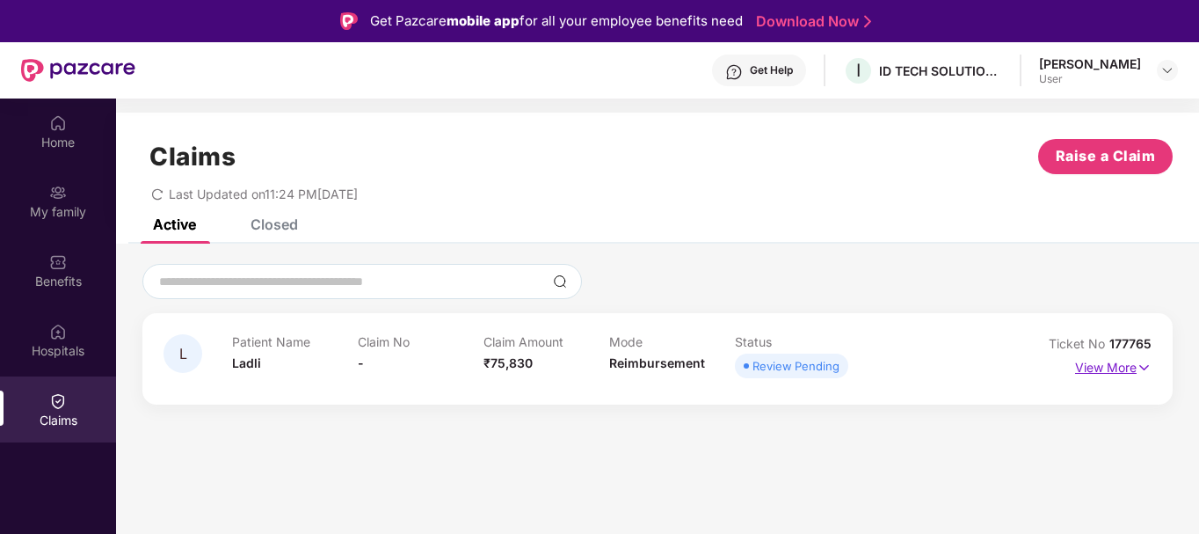
click at [1102, 367] on p "View More" at bounding box center [1113, 365] width 76 height 24
